Goal: Task Accomplishment & Management: Manage account settings

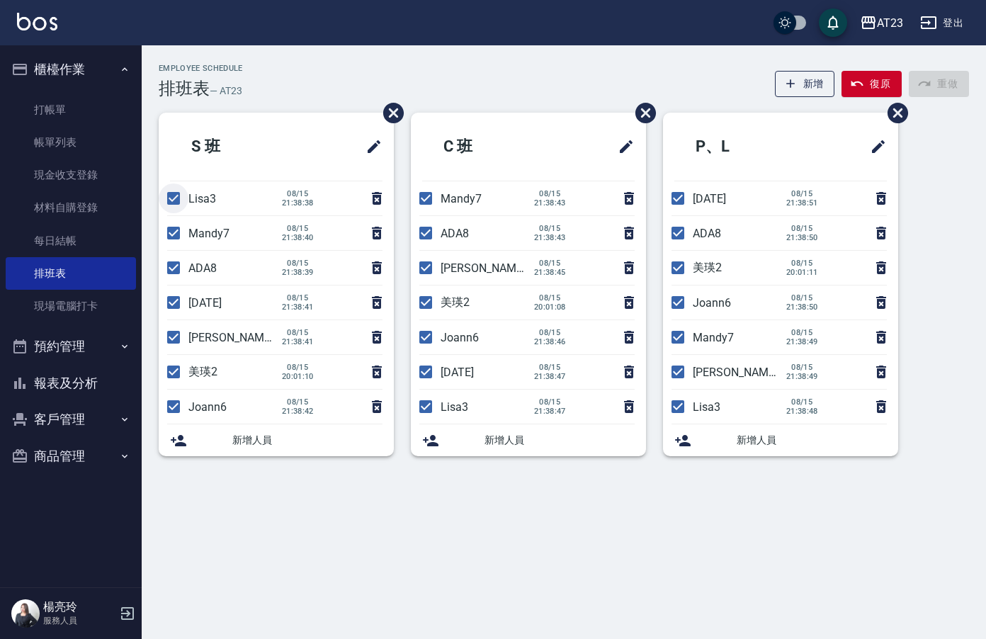
click at [175, 196] on input "checkbox" at bounding box center [174, 198] width 30 height 30
checkbox input "false"
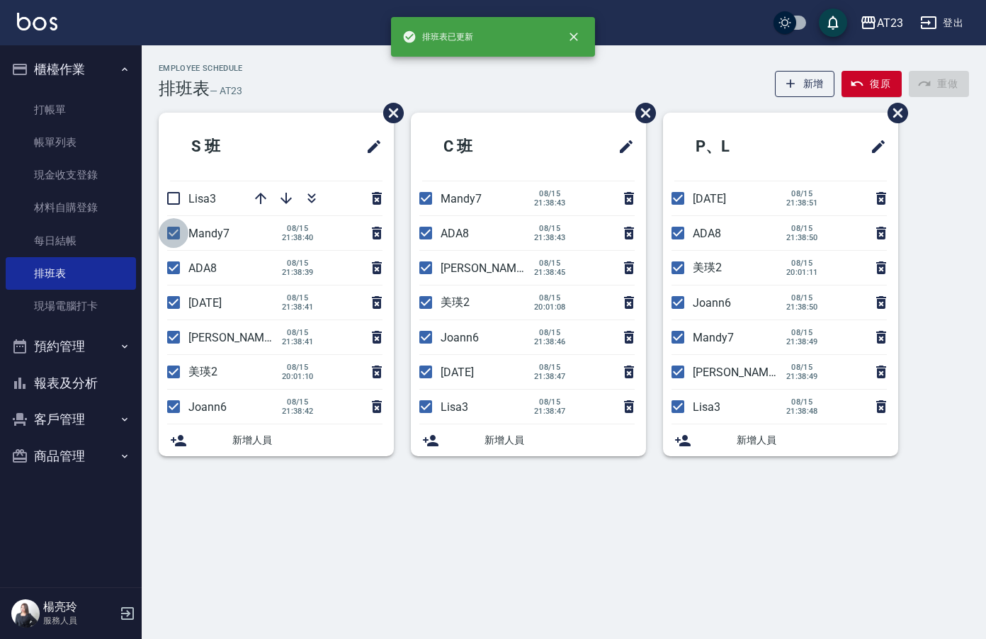
click at [166, 239] on input "checkbox" at bounding box center [174, 233] width 30 height 30
checkbox input "false"
drag, startPoint x: 173, startPoint y: 272, endPoint x: 175, endPoint y: 290, distance: 17.8
click at [173, 274] on input "checkbox" at bounding box center [174, 268] width 30 height 30
checkbox input "false"
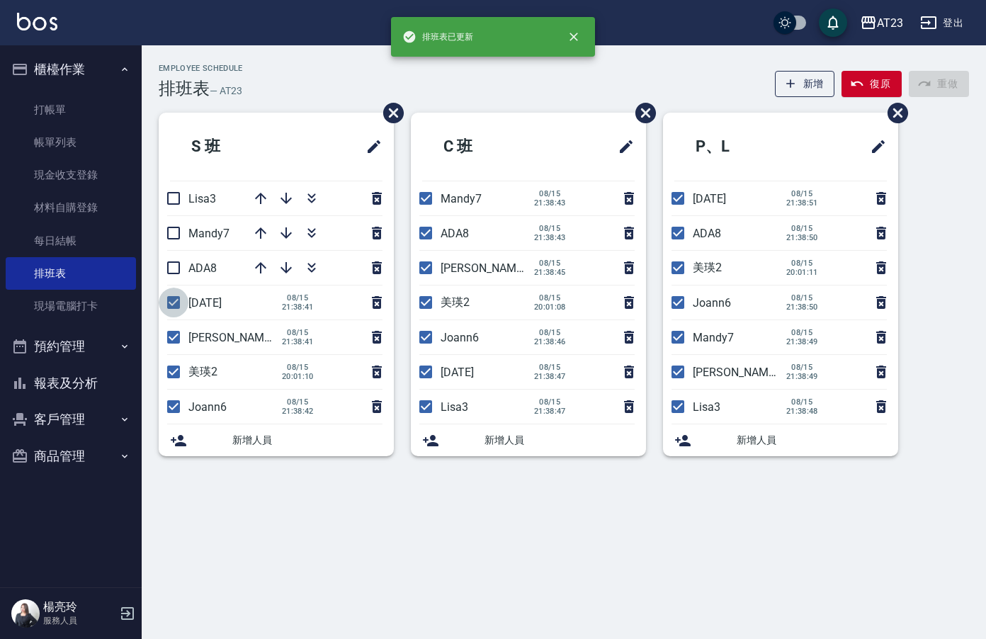
drag, startPoint x: 170, startPoint y: 302, endPoint x: 167, endPoint y: 327, distance: 24.9
click at [170, 305] on input "checkbox" at bounding box center [174, 303] width 30 height 30
checkbox input "false"
click at [173, 355] on ul "S 班 Lisa3 Mandy7 ADA8 [DATE] [PERSON_NAME]19 [DATE] 21:38:41 美瑛2 [DATE] 20:01:1…" at bounding box center [276, 284] width 235 height 343
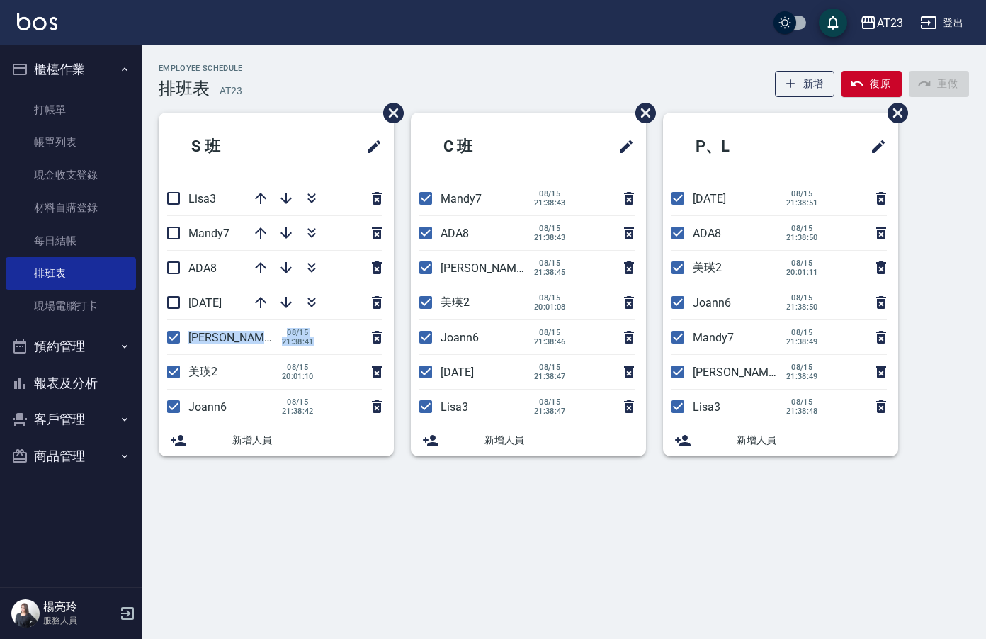
drag, startPoint x: 169, startPoint y: 339, endPoint x: 181, endPoint y: 379, distance: 41.2
click at [171, 344] on input "checkbox" at bounding box center [174, 337] width 30 height 30
checkbox input "false"
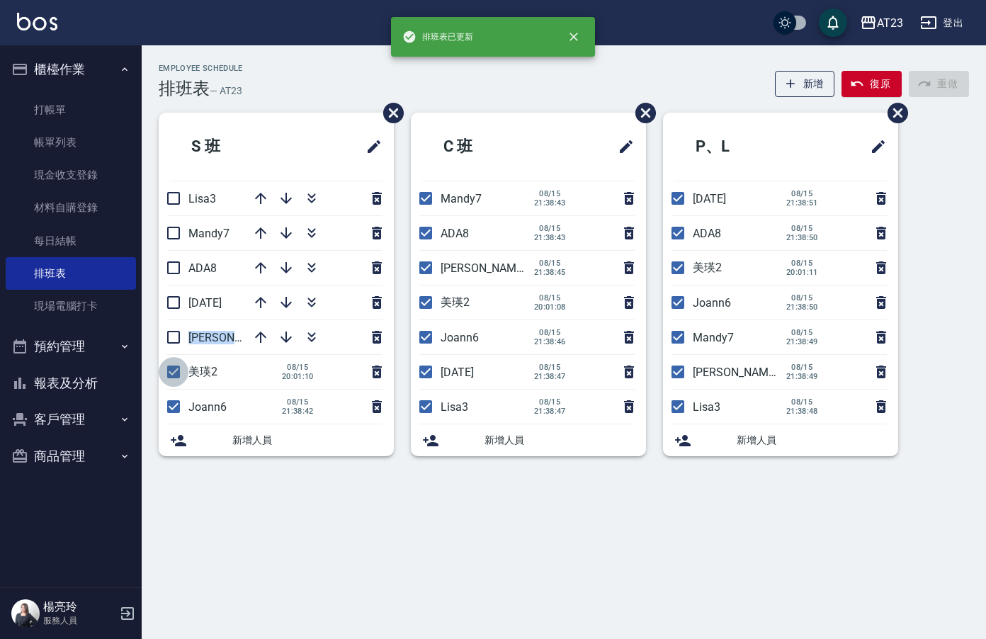
click at [171, 376] on input "checkbox" at bounding box center [174, 372] width 30 height 30
checkbox input "false"
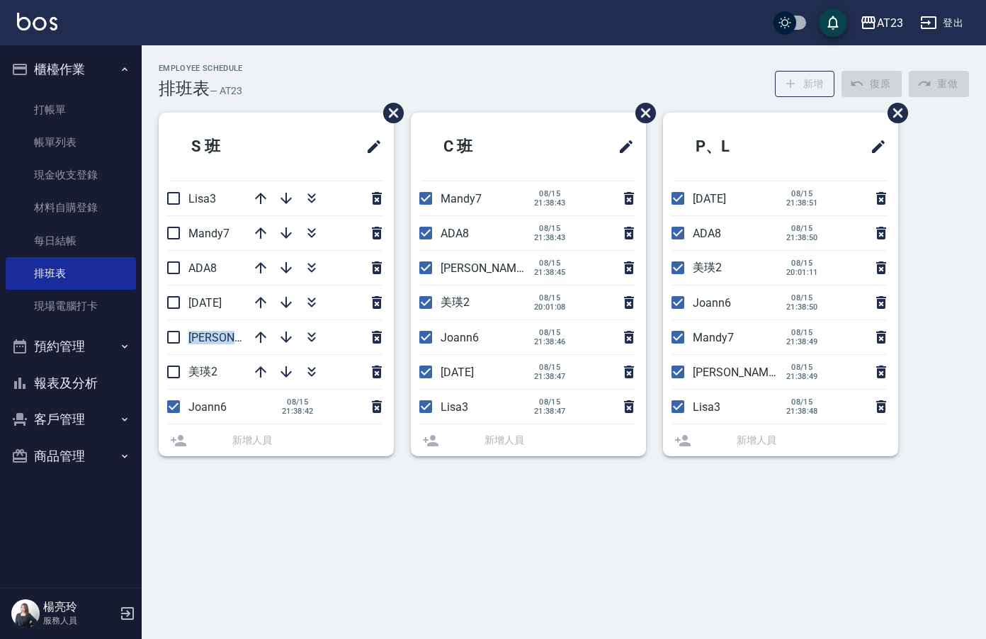
click at [185, 414] on li "Joann6 [DATE] 21:38:42" at bounding box center [276, 406] width 235 height 34
click at [180, 405] on input "checkbox" at bounding box center [174, 407] width 30 height 30
checkbox input "false"
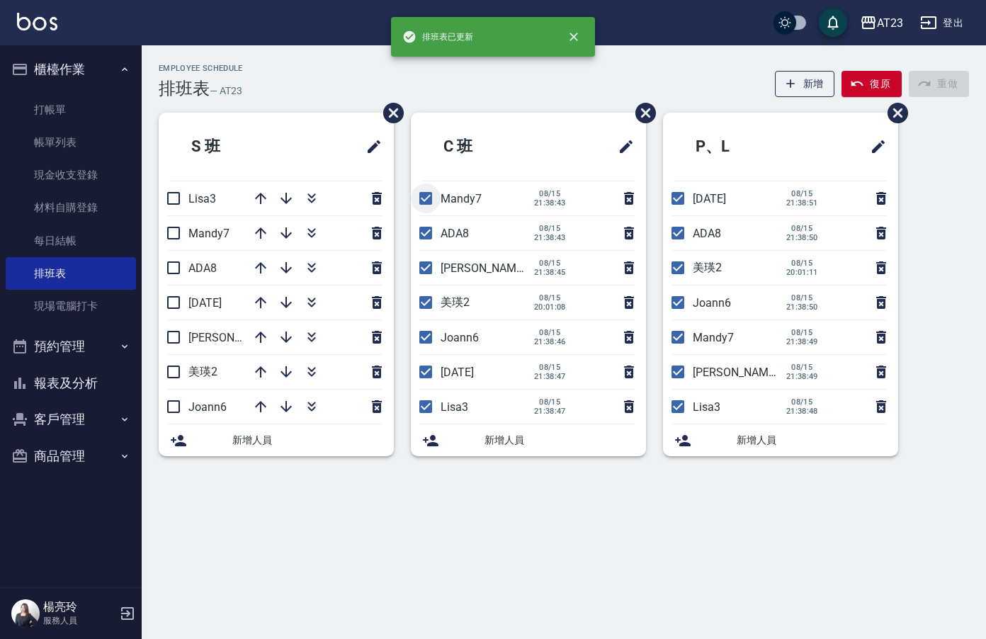
click at [426, 194] on input "checkbox" at bounding box center [426, 198] width 30 height 30
checkbox input "false"
click at [430, 229] on input "checkbox" at bounding box center [426, 233] width 30 height 30
checkbox input "false"
click at [422, 273] on input "checkbox" at bounding box center [426, 268] width 30 height 30
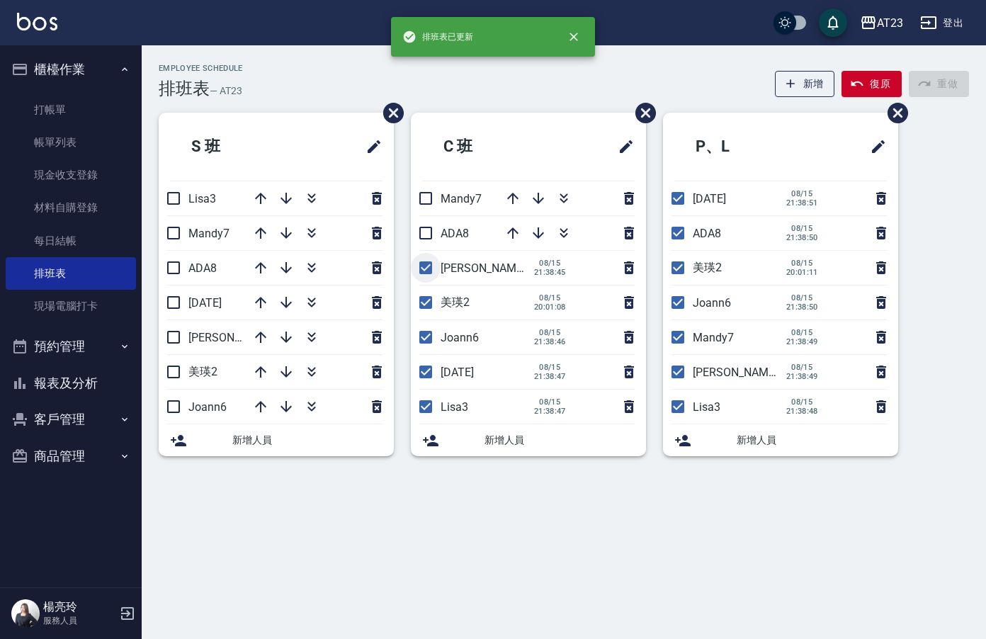
checkbox input "false"
drag, startPoint x: 430, startPoint y: 301, endPoint x: 424, endPoint y: 290, distance: 12.7
click at [428, 301] on input "checkbox" at bounding box center [426, 303] width 30 height 30
checkbox input "false"
click at [421, 341] on input "checkbox" at bounding box center [426, 337] width 30 height 30
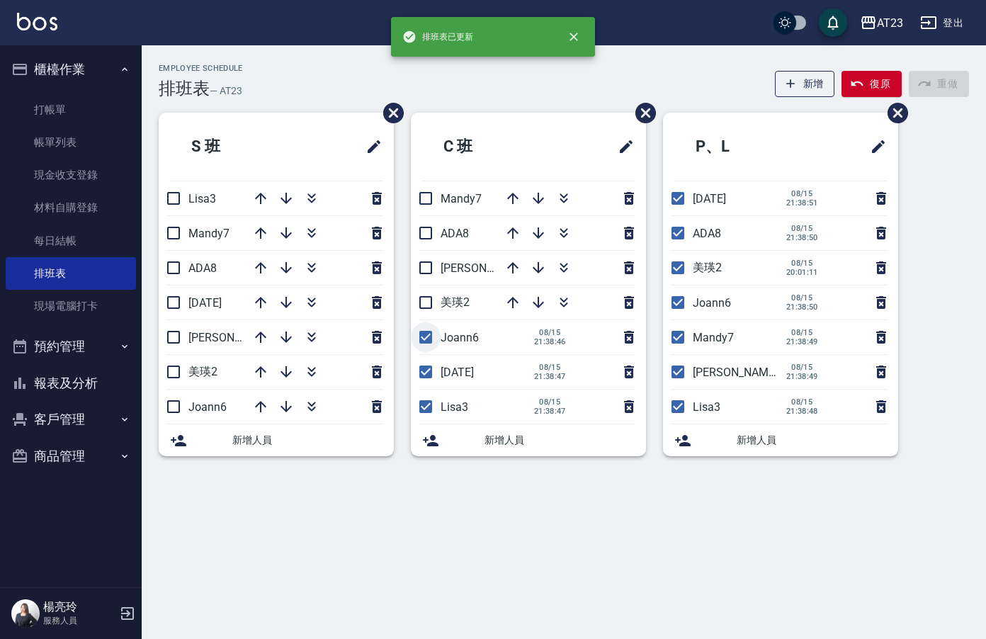
checkbox input "false"
click at [430, 372] on input "checkbox" at bounding box center [426, 372] width 30 height 30
checkbox input "false"
drag, startPoint x: 431, startPoint y: 404, endPoint x: 455, endPoint y: 395, distance: 25.8
click at [429, 404] on input "checkbox" at bounding box center [426, 407] width 30 height 30
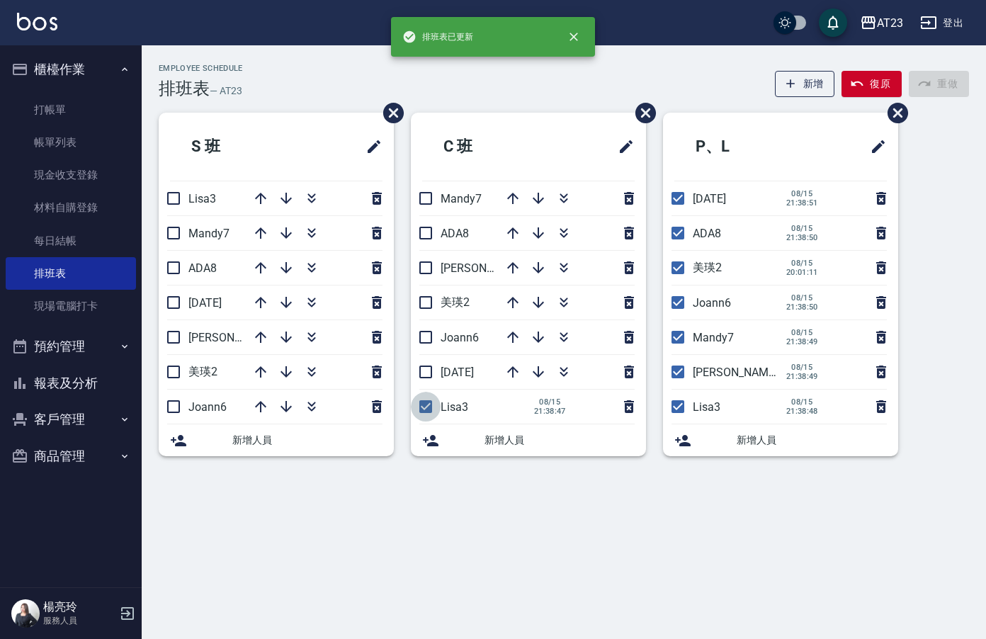
checkbox input "false"
drag, startPoint x: 668, startPoint y: 404, endPoint x: 673, endPoint y: 380, distance: 24.6
click at [668, 404] on input "checkbox" at bounding box center [678, 407] width 30 height 30
checkbox input "false"
click at [680, 372] on input "checkbox" at bounding box center [678, 372] width 30 height 30
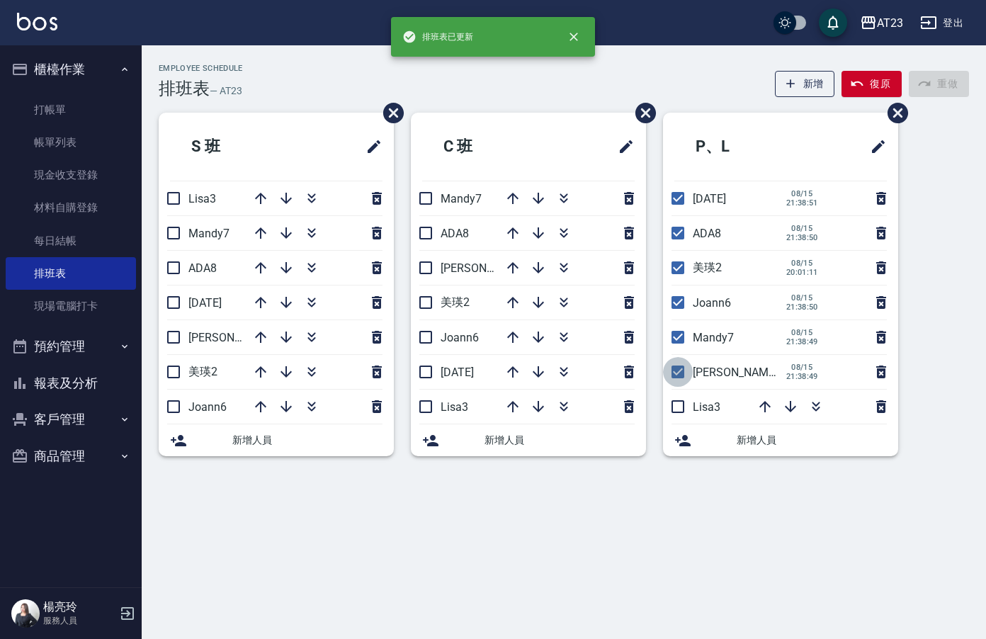
checkbox input "false"
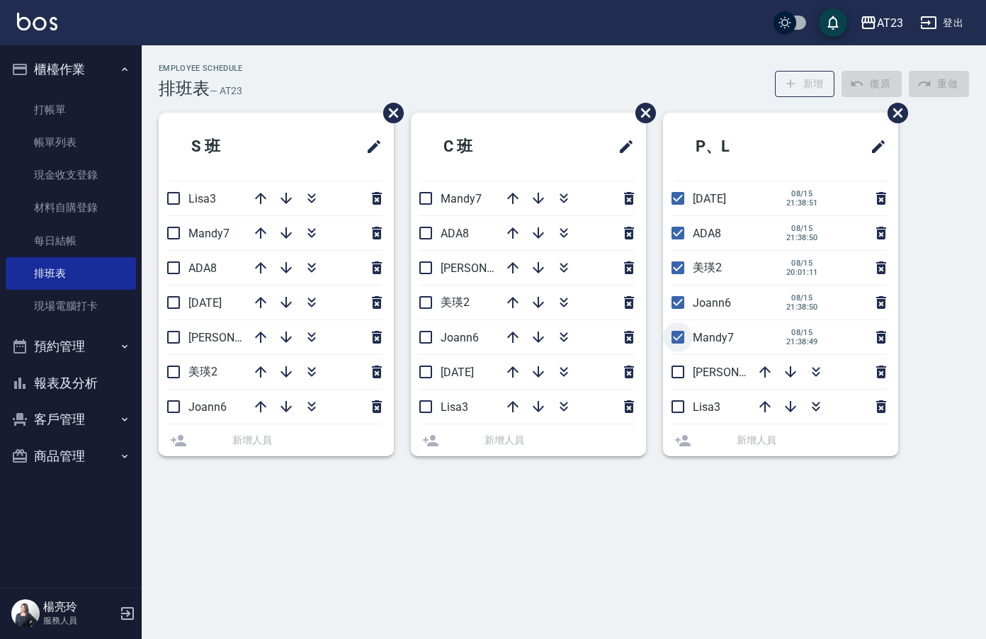
click at [676, 334] on input "checkbox" at bounding box center [678, 337] width 30 height 30
checkbox input "false"
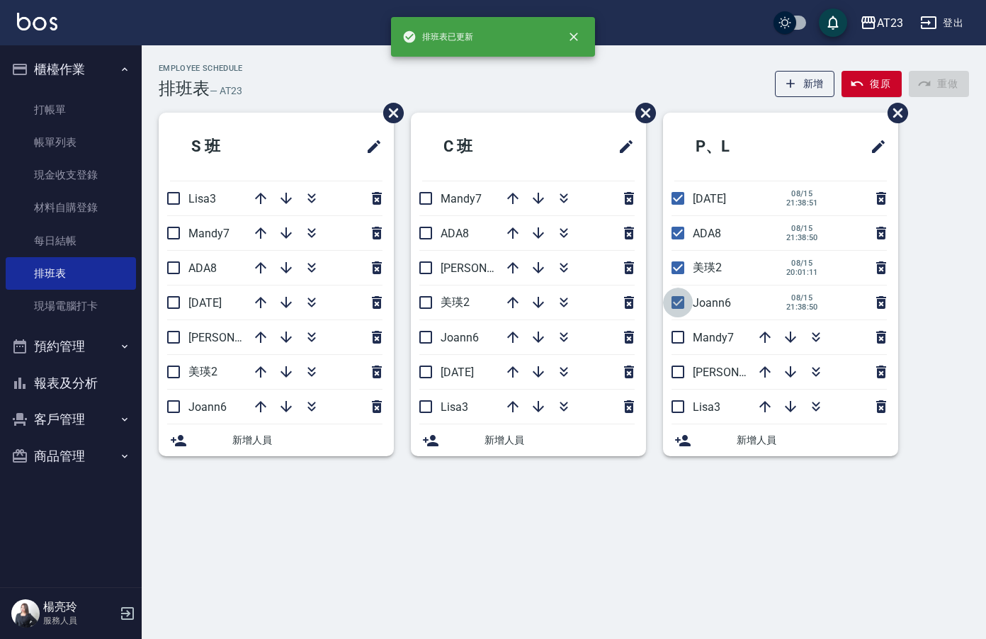
drag, startPoint x: 677, startPoint y: 310, endPoint x: 678, endPoint y: 302, distance: 8.5
click at [678, 302] on input "checkbox" at bounding box center [678, 303] width 30 height 30
checkbox input "false"
click at [678, 256] on input "checkbox" at bounding box center [678, 268] width 30 height 30
checkbox input "false"
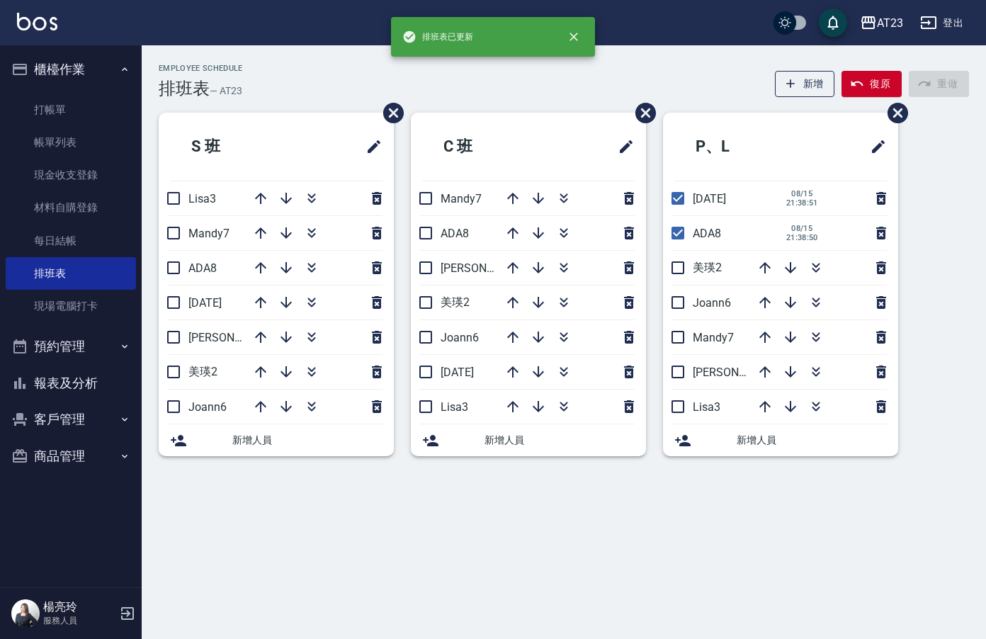
click at [683, 235] on input "checkbox" at bounding box center [678, 233] width 30 height 30
checkbox input "false"
click at [677, 199] on input "checkbox" at bounding box center [678, 198] width 30 height 30
checkbox input "false"
